Goal: Task Accomplishment & Management: Manage account settings

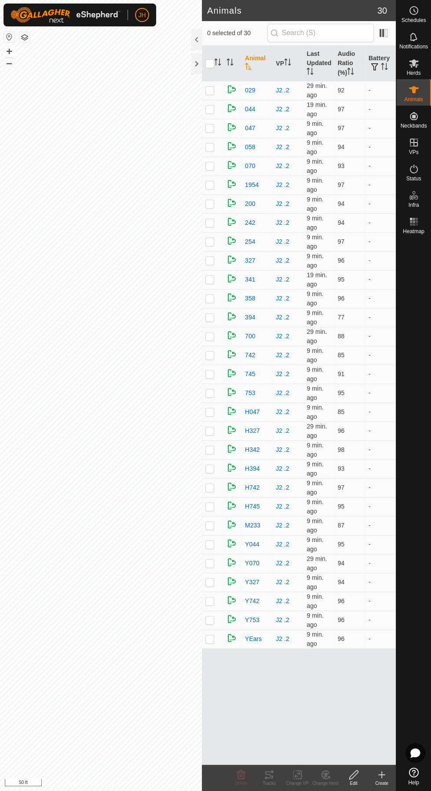
click at [414, 10] on icon at bounding box center [414, 10] width 11 height 11
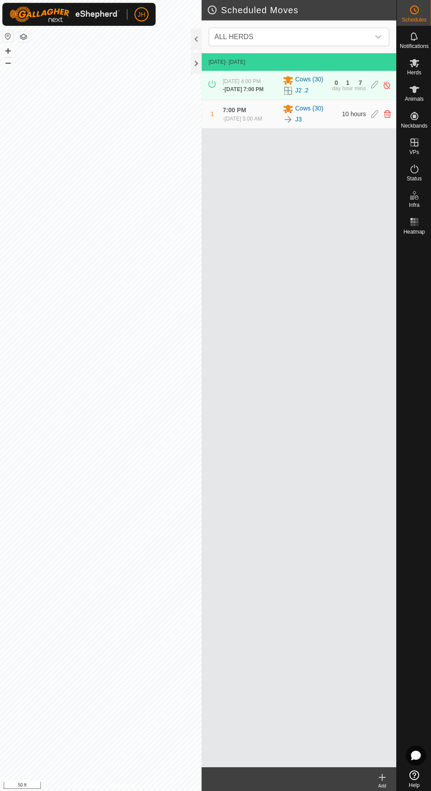
click at [374, 84] on icon at bounding box center [374, 85] width 7 height 9
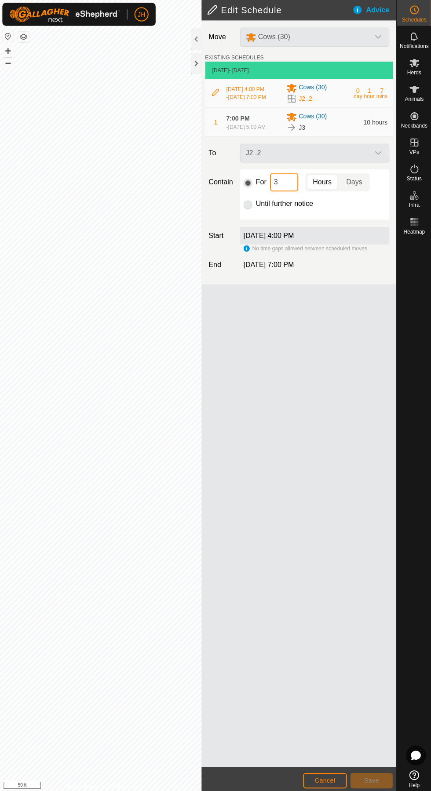
click at [283, 188] on input "3" at bounding box center [284, 182] width 28 height 18
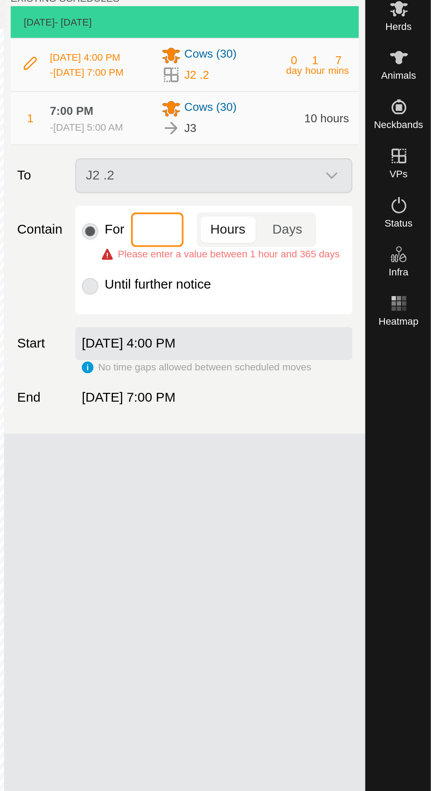
type input "2"
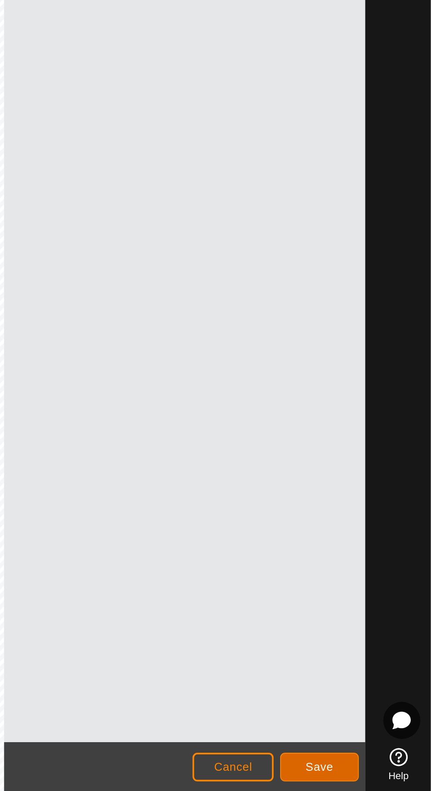
click at [377, 780] on span "Save" at bounding box center [371, 777] width 15 height 7
